Goal: Task Accomplishment & Management: Complete application form

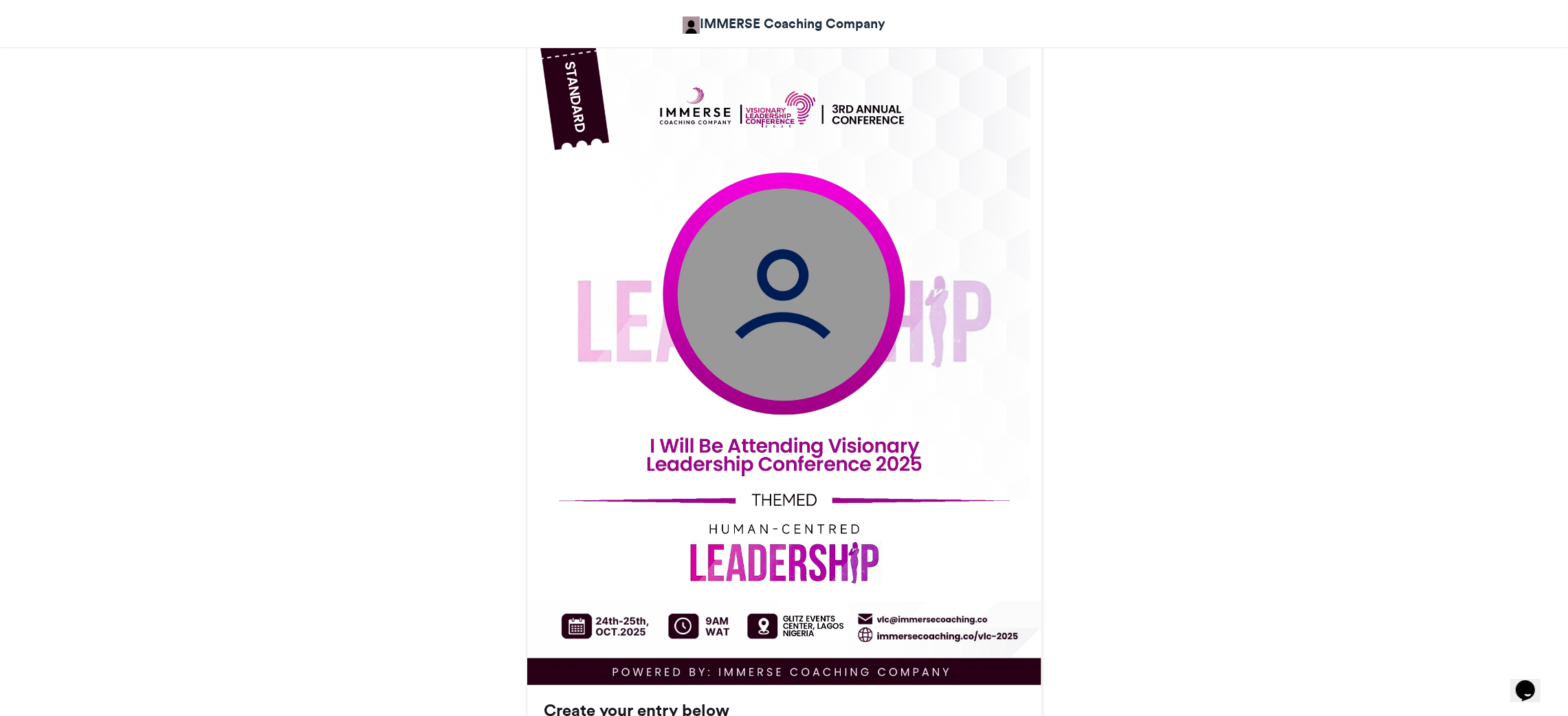
scroll to position [393, 0]
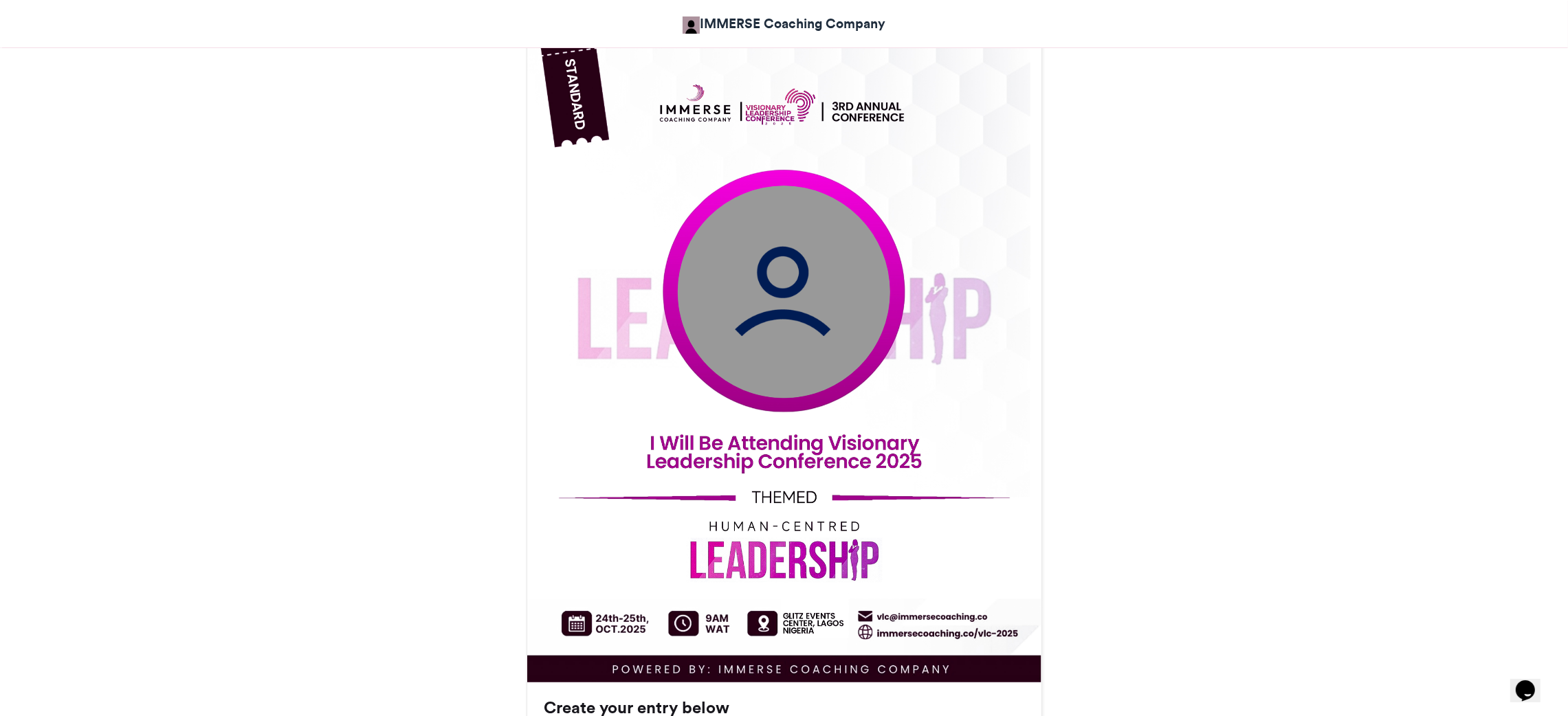
click at [734, 327] on img at bounding box center [784, 292] width 213 height 213
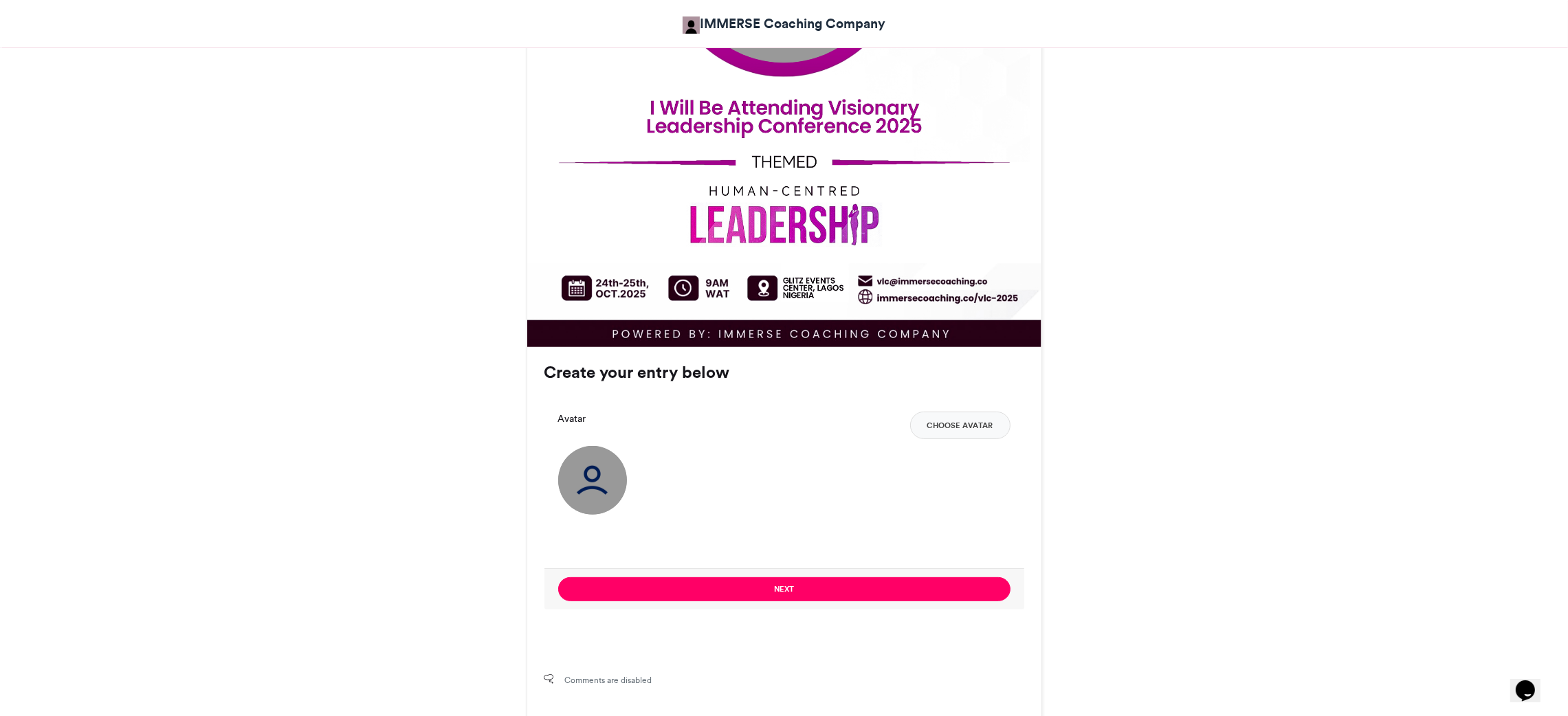
scroll to position [739, 0]
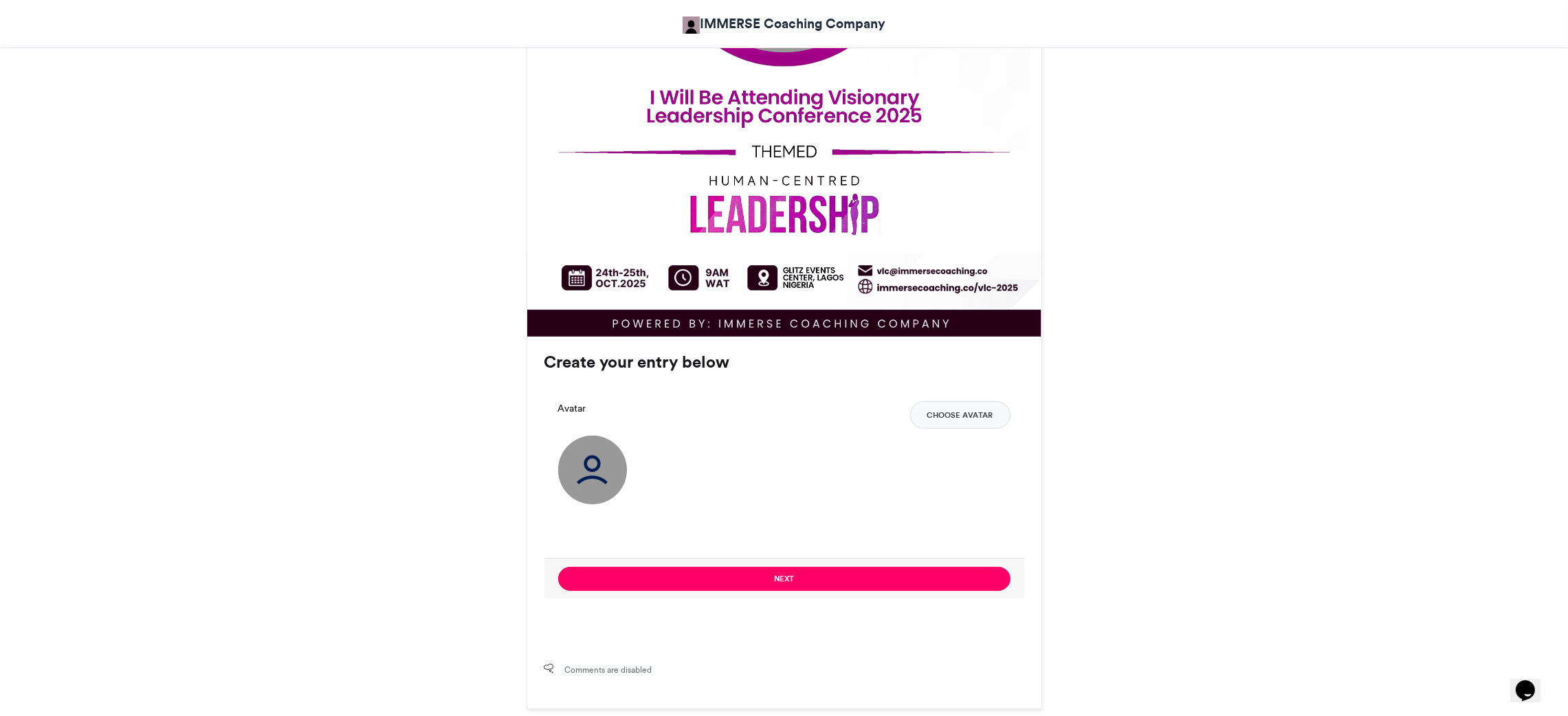
click at [595, 469] on img at bounding box center [593, 471] width 69 height 69
click at [953, 423] on button "Choose Avatar" at bounding box center [960, 416] width 100 height 28
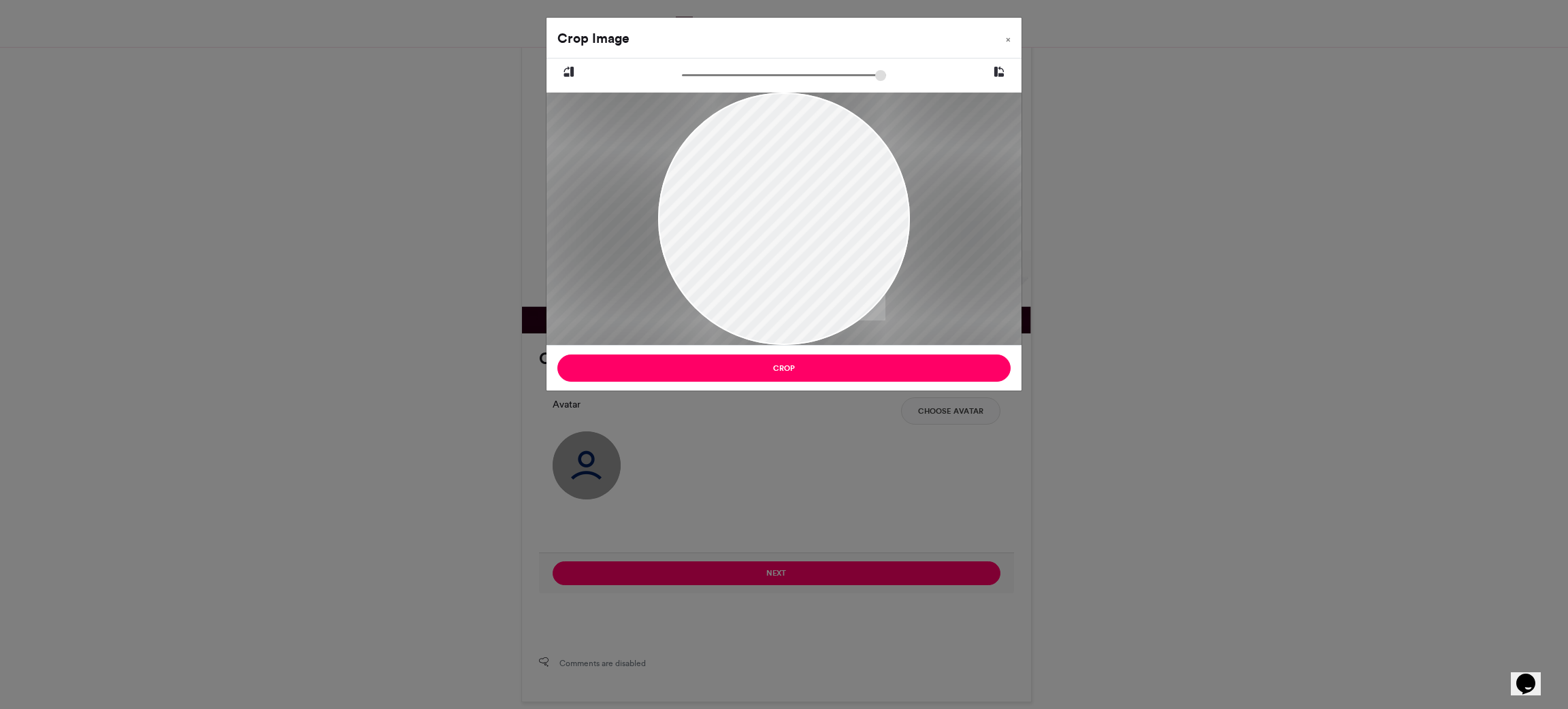
drag, startPoint x: 689, startPoint y: 69, endPoint x: 754, endPoint y: 71, distance: 65.0
click at [754, 71] on input "zoom" at bounding box center [783, 75] width 204 height 13
drag, startPoint x: 798, startPoint y: 223, endPoint x: 783, endPoint y: 197, distance: 30.0
click at [783, 197] on div at bounding box center [770, 191] width 502 height 670
drag, startPoint x: 757, startPoint y: 75, endPoint x: 786, endPoint y: 73, distance: 29.1
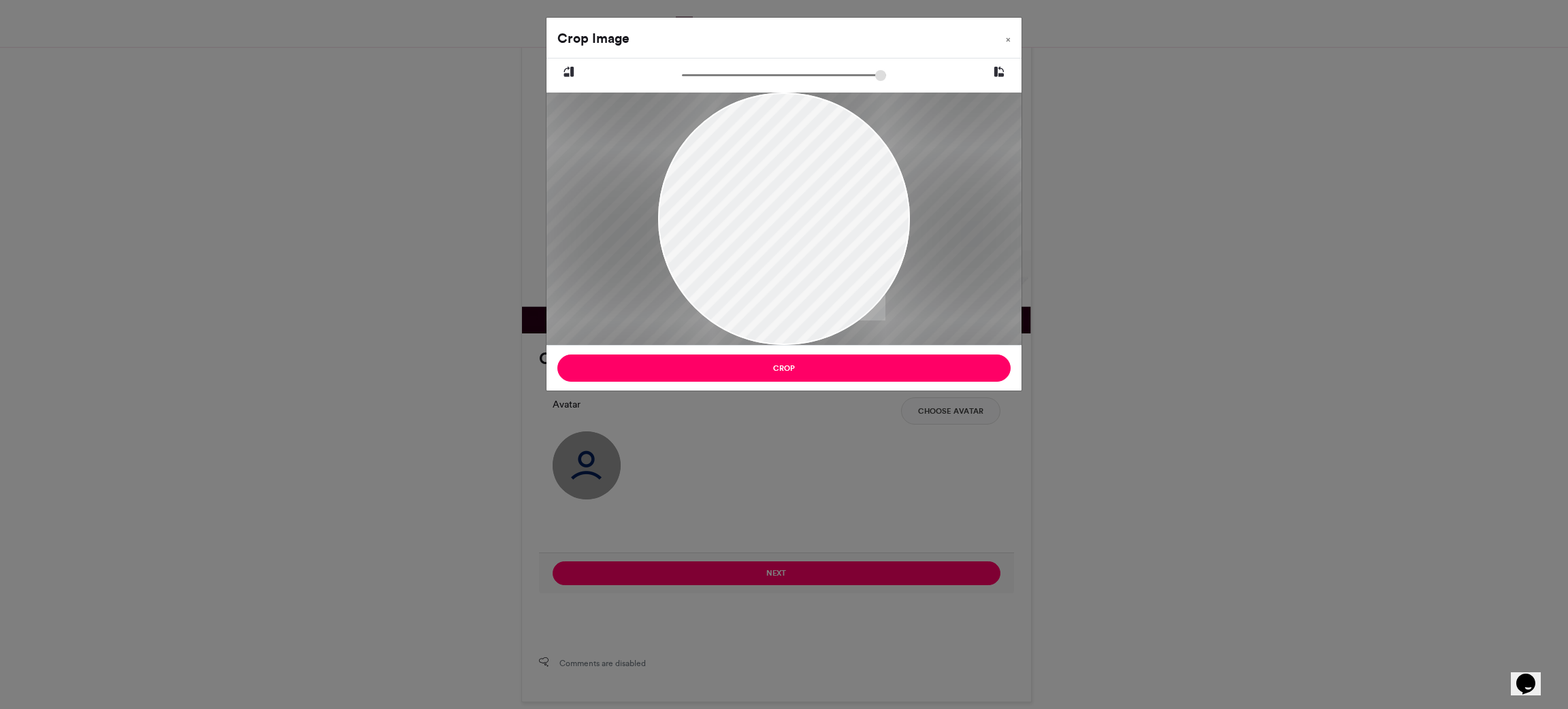
type input "******"
click at [786, 73] on input "zoom" at bounding box center [783, 75] width 204 height 13
click at [781, 127] on div at bounding box center [767, 185] width 626 height 834
drag, startPoint x: 779, startPoint y: 181, endPoint x: 781, endPoint y: 204, distance: 23.1
click at [781, 204] on div at bounding box center [769, 208] width 626 height 834
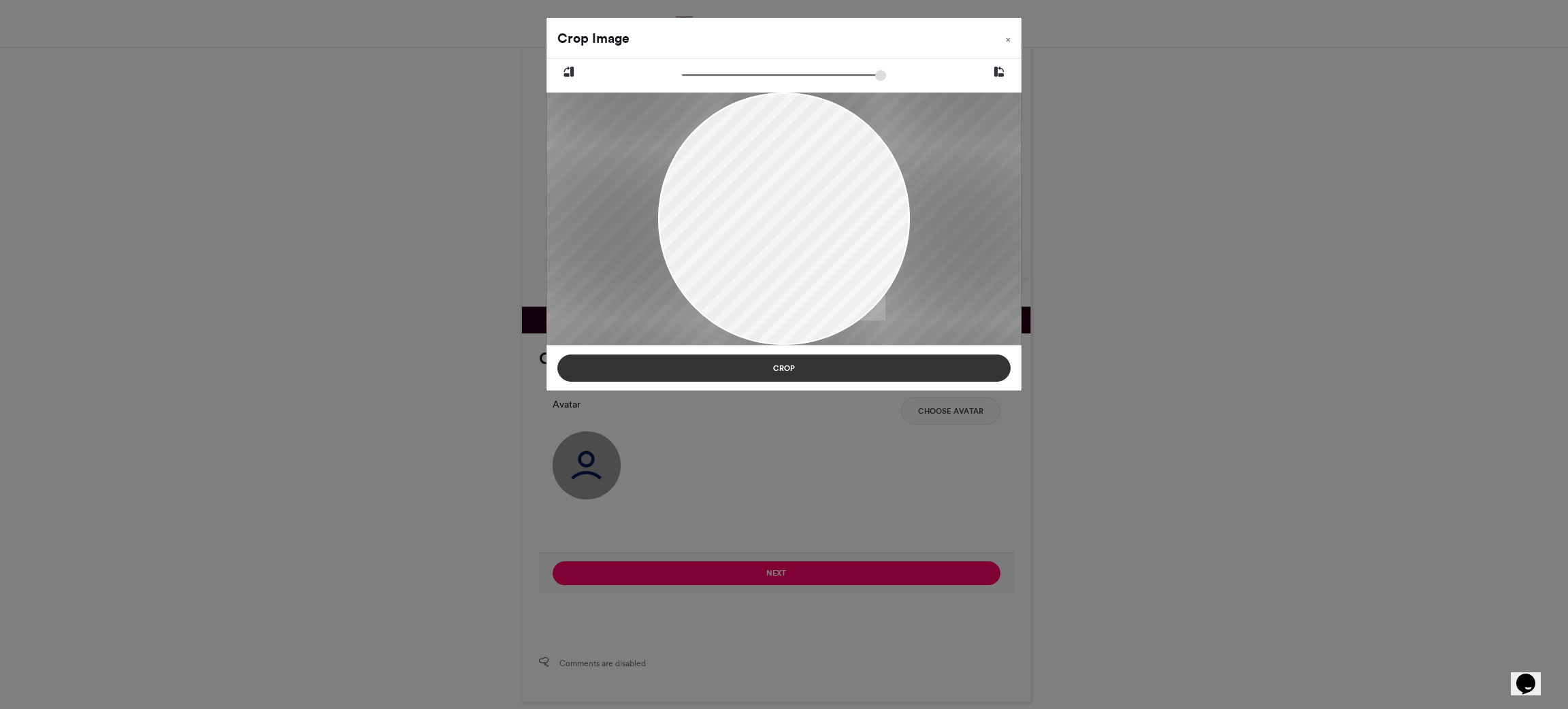
click at [809, 360] on button "Crop" at bounding box center [784, 369] width 453 height 27
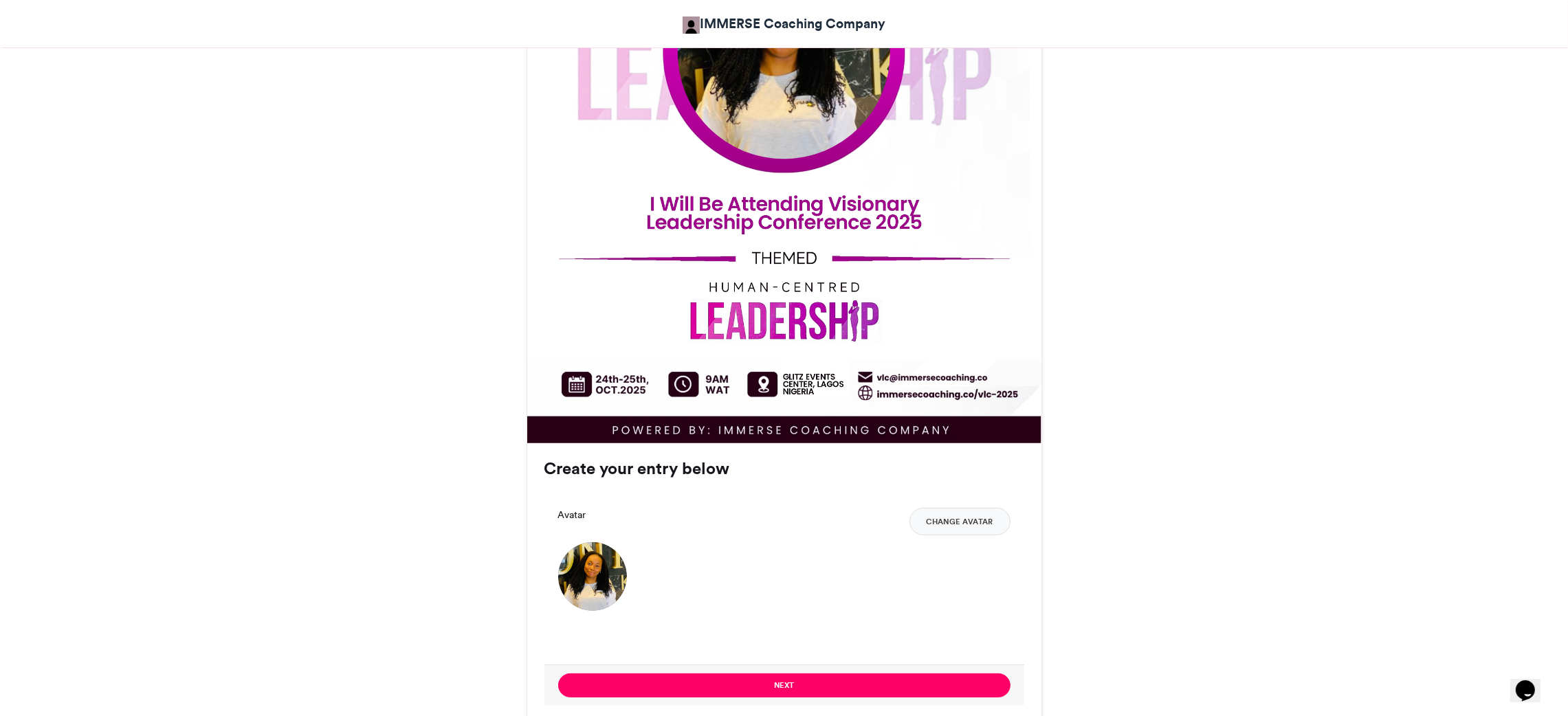
scroll to position [636, 0]
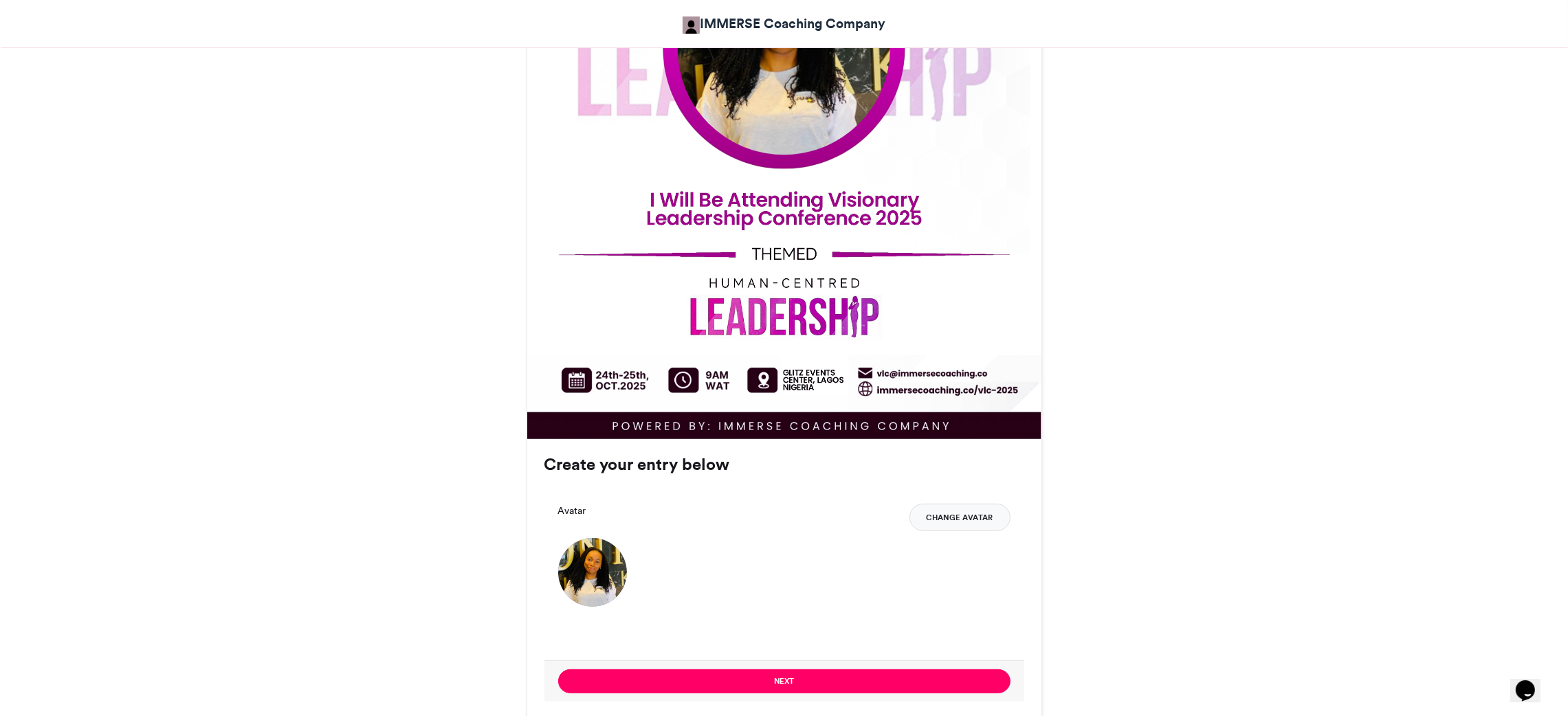
click at [949, 521] on button "Change Avatar" at bounding box center [960, 518] width 101 height 28
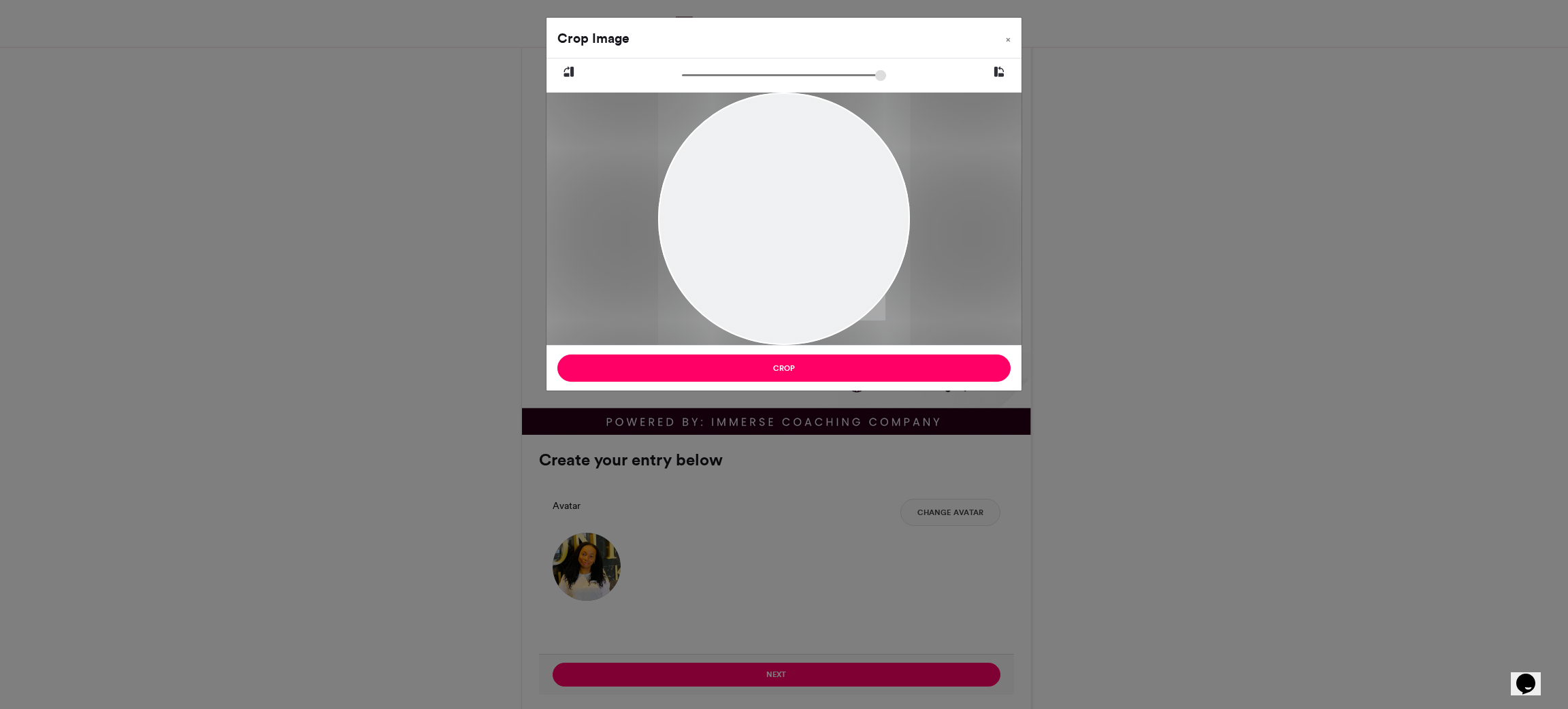
drag, startPoint x: 795, startPoint y: 197, endPoint x: 757, endPoint y: 268, distance: 80.5
click at [757, 268] on div at bounding box center [784, 281] width 252 height 378
drag, startPoint x: 757, startPoint y: 268, endPoint x: 813, endPoint y: 271, distance: 56.1
click at [813, 271] on div at bounding box center [784, 281] width 252 height 378
drag, startPoint x: 813, startPoint y: 271, endPoint x: 776, endPoint y: 272, distance: 37.0
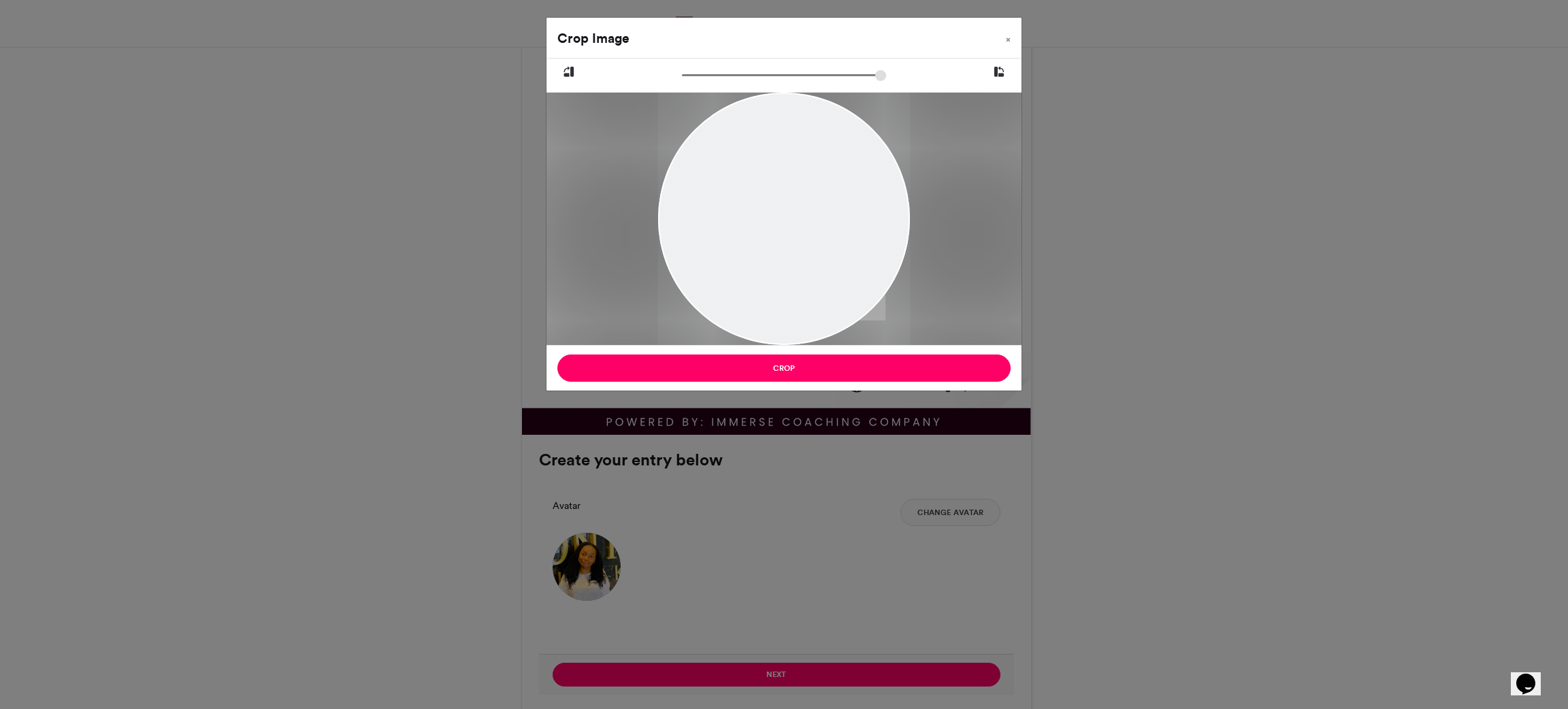
click at [776, 272] on div at bounding box center [784, 281] width 252 height 378
drag, startPoint x: 708, startPoint y: 84, endPoint x: 691, endPoint y: 85, distance: 17.0
type input "******"
click at [691, 82] on input "zoom" at bounding box center [783, 75] width 204 height 13
drag, startPoint x: 815, startPoint y: 188, endPoint x: 1545, endPoint y: -10, distance: 756.4
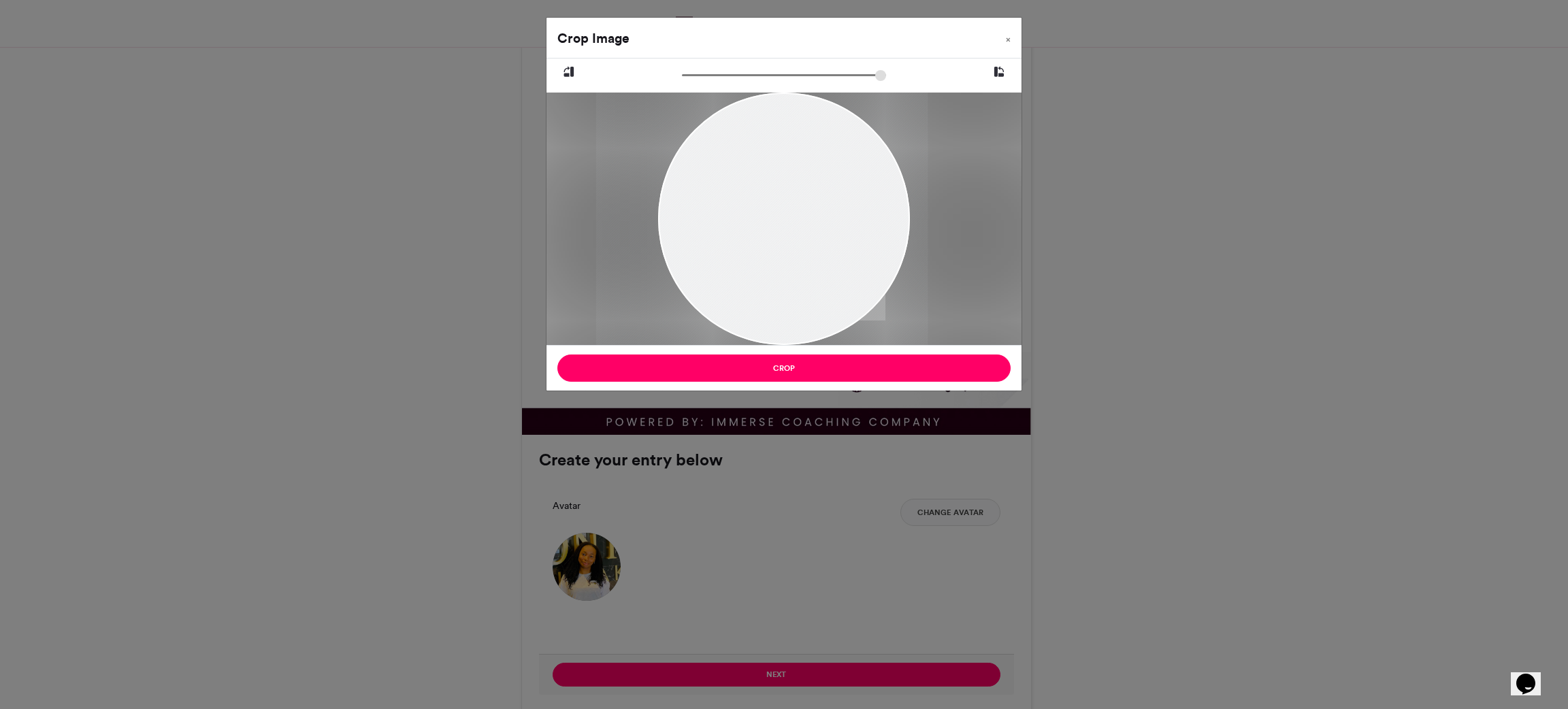
click at [1545, 0] on html "IMMERSE Coaching Company VLC 2025 - Standard Tier VLC 2025 - Standard Tier [DAT…" at bounding box center [784, 161] width 1568 height 1582
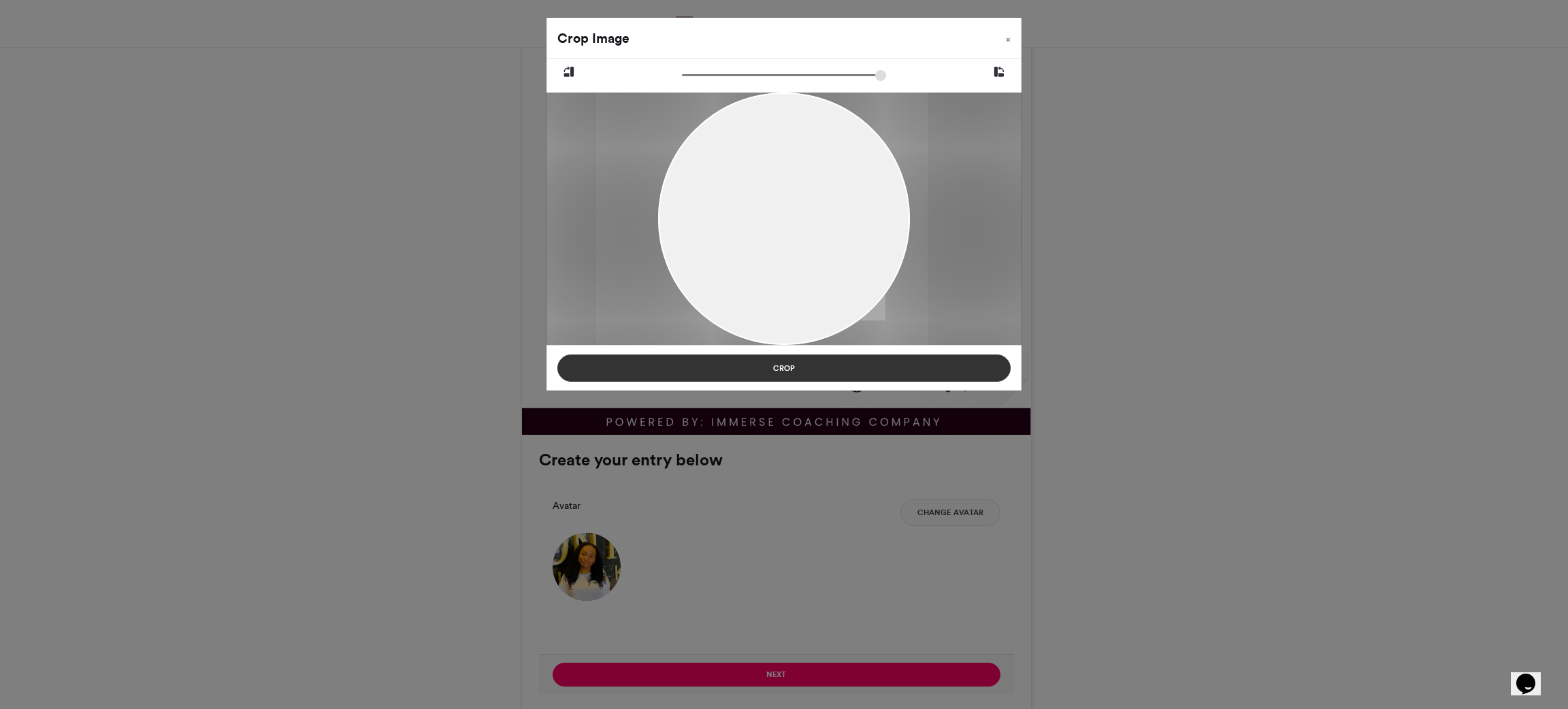
click at [876, 371] on button "Crop" at bounding box center [784, 369] width 453 height 27
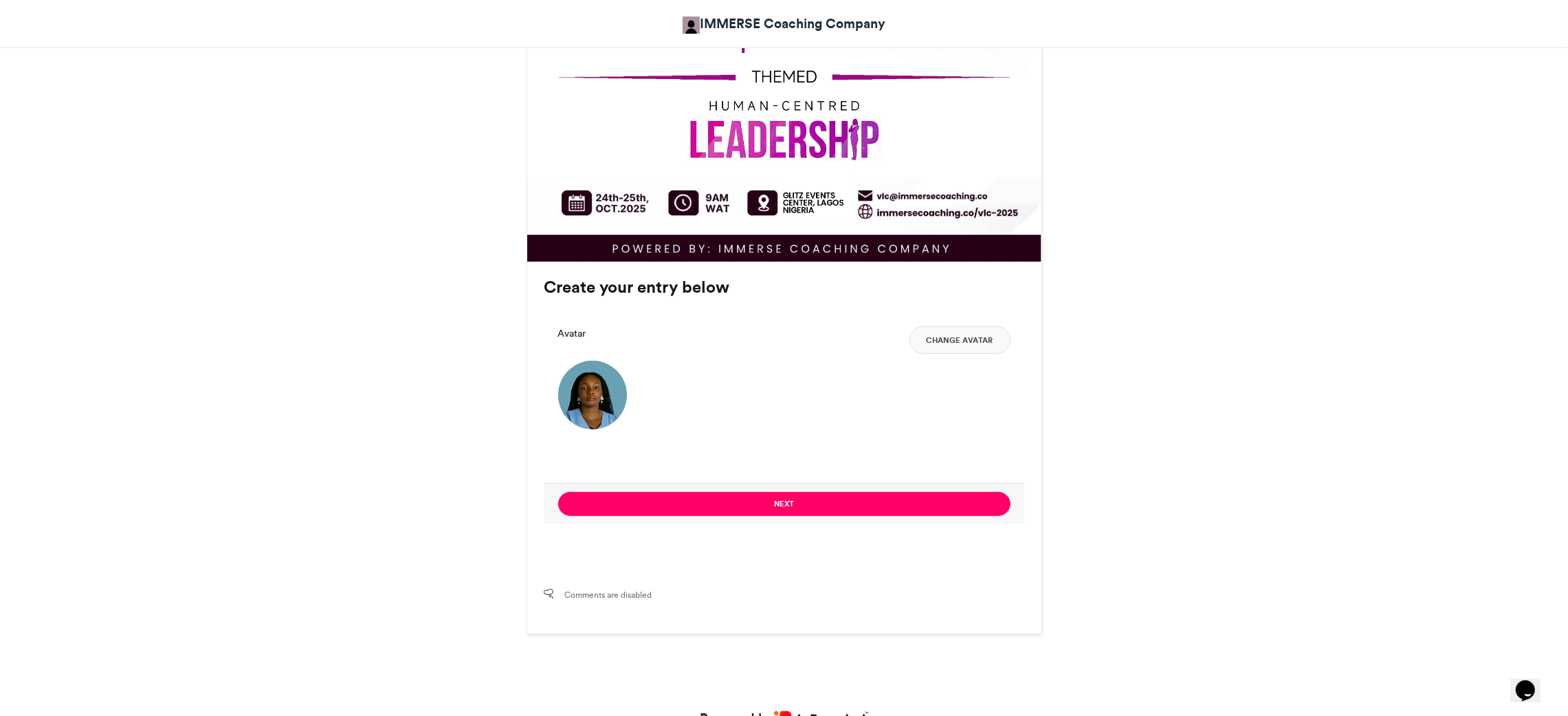
scroll to position [816, 0]
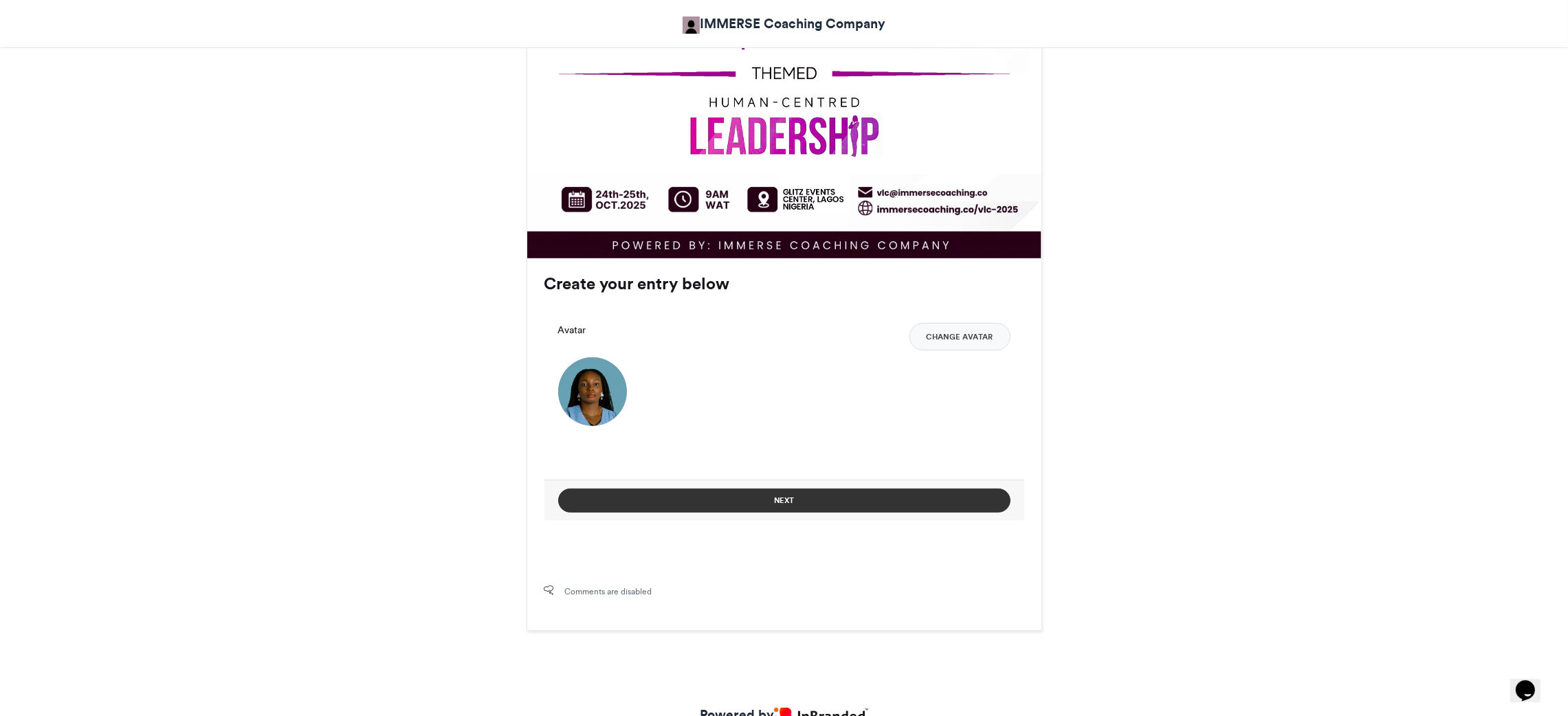
click at [793, 502] on button "Next" at bounding box center [784, 500] width 452 height 24
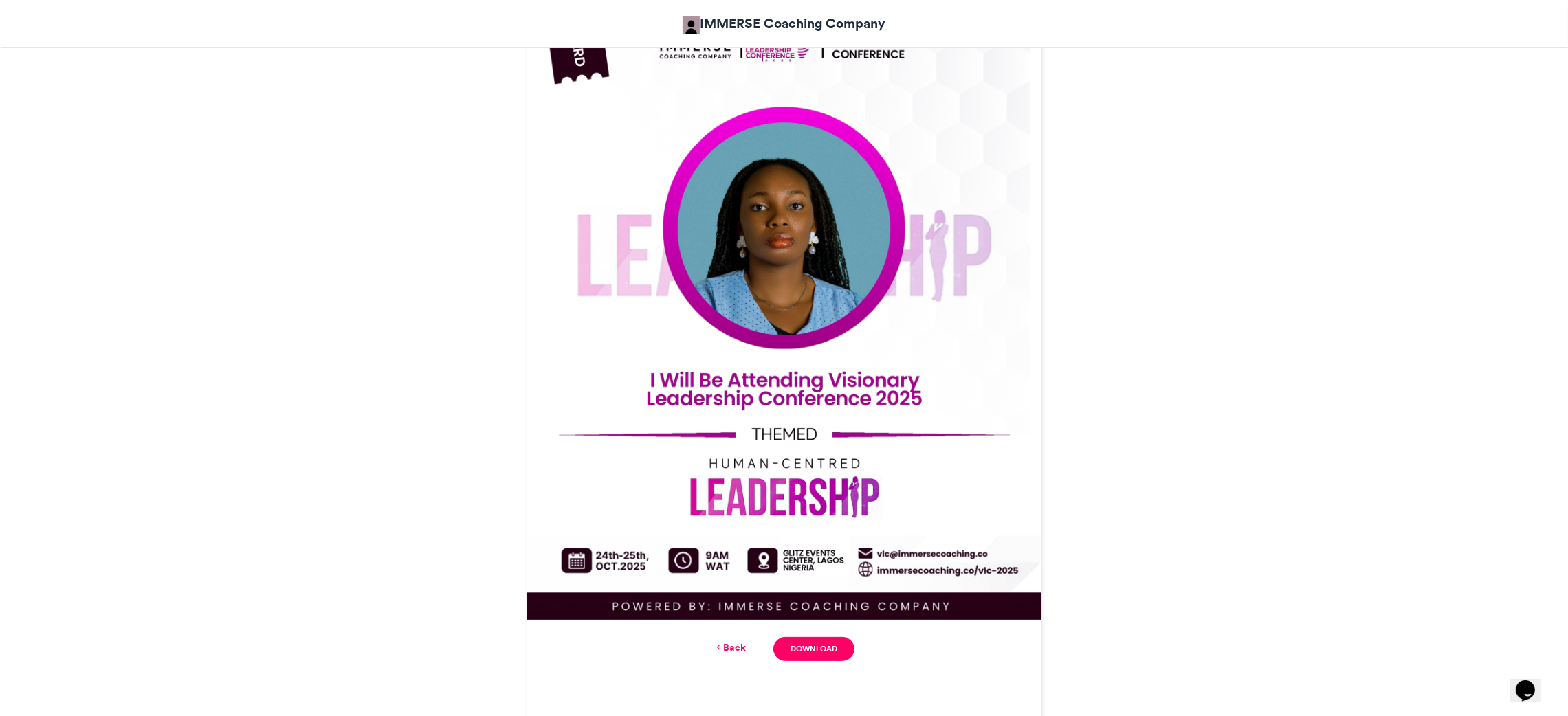
scroll to position [457, 0]
click at [811, 647] on link "Download" at bounding box center [814, 648] width 81 height 24
